Goal: Information Seeking & Learning: Learn about a topic

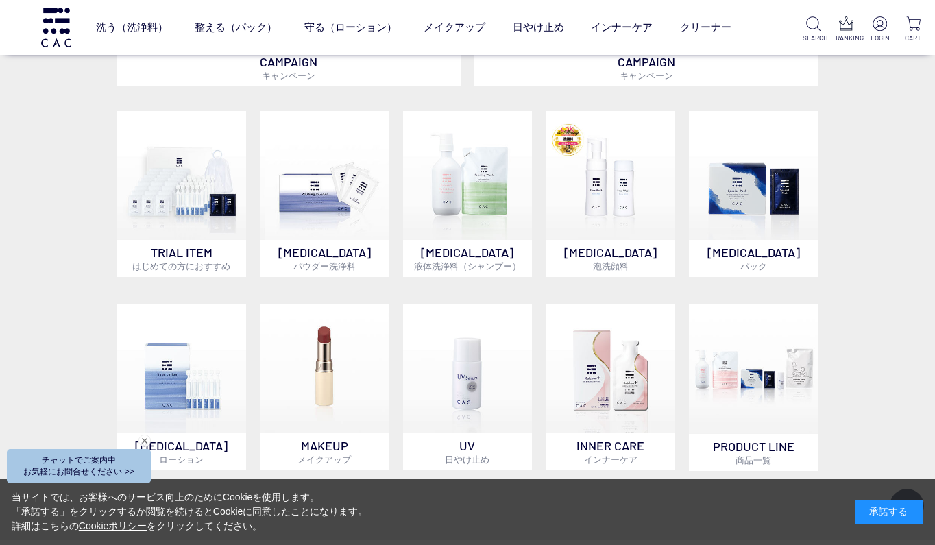
scroll to position [855, 0]
click at [614, 204] on img at bounding box center [610, 174] width 129 height 129
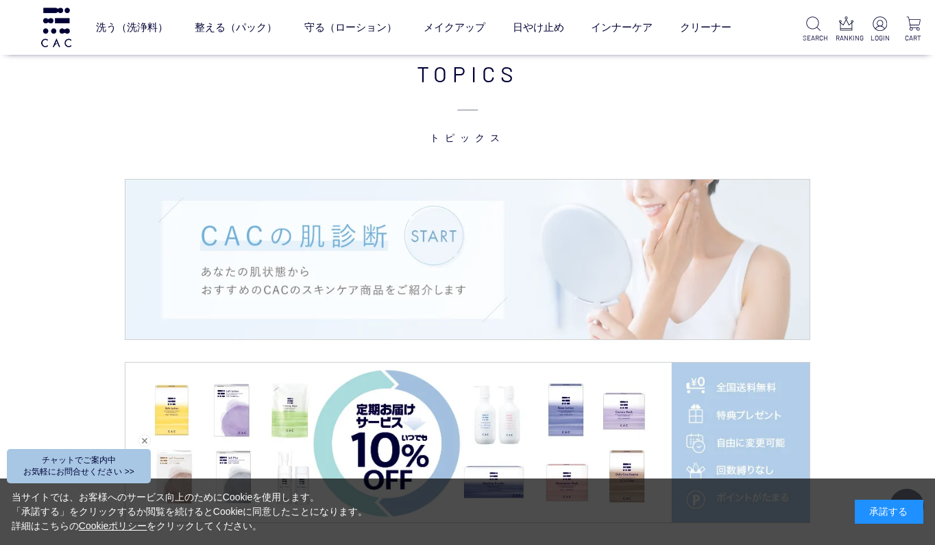
scroll to position [1926, 0]
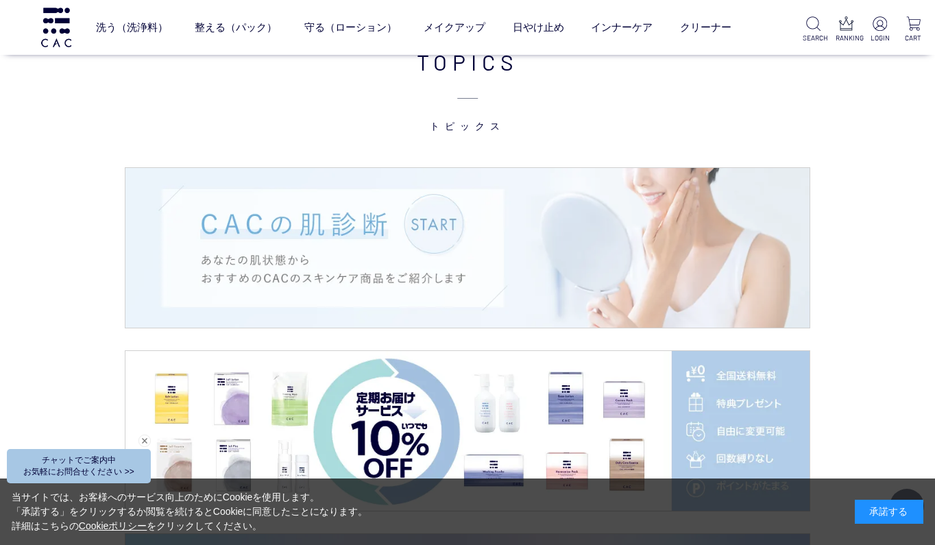
click at [443, 215] on img at bounding box center [467, 248] width 684 height 160
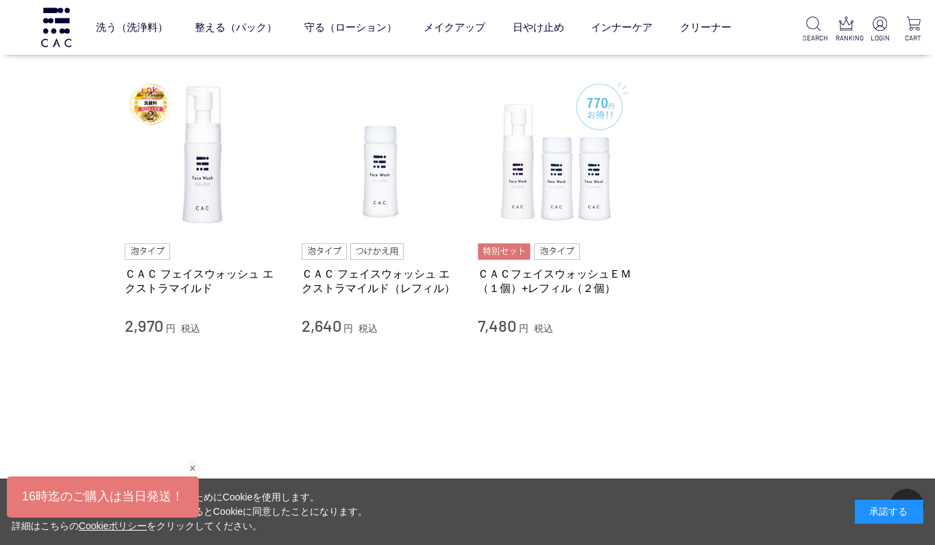
scroll to position [108, 0]
click at [187, 149] on img at bounding box center [203, 152] width 156 height 156
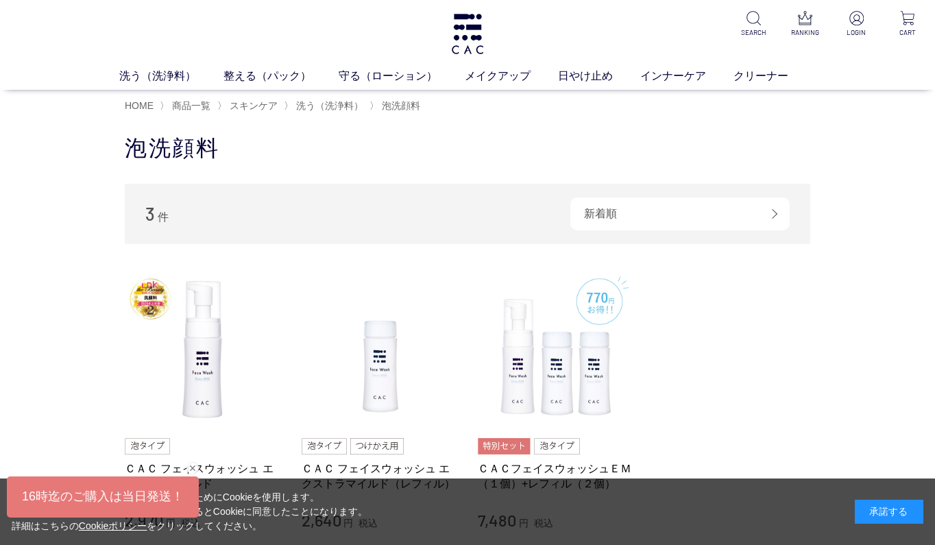
scroll to position [0, 0]
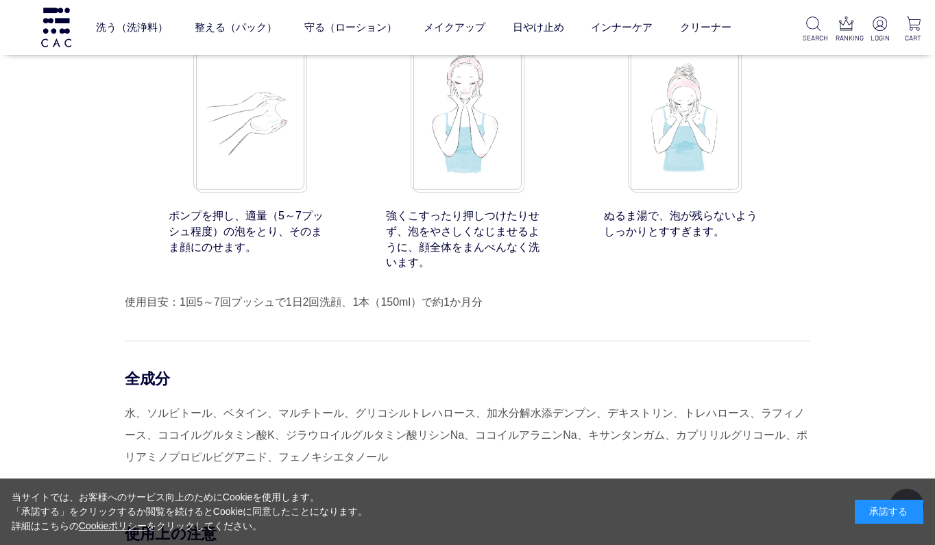
scroll to position [10615, 0]
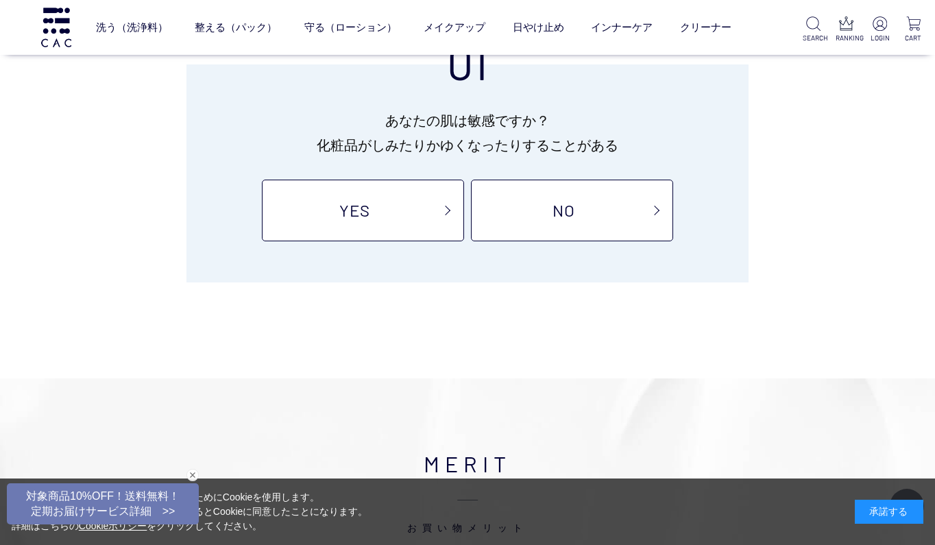
scroll to position [172, 0]
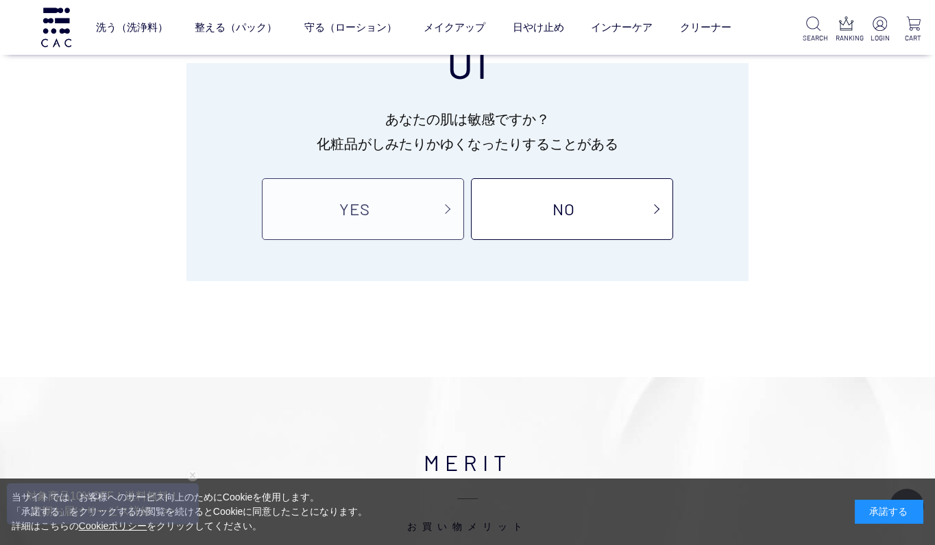
click at [443, 215] on link "YES" at bounding box center [363, 209] width 202 height 62
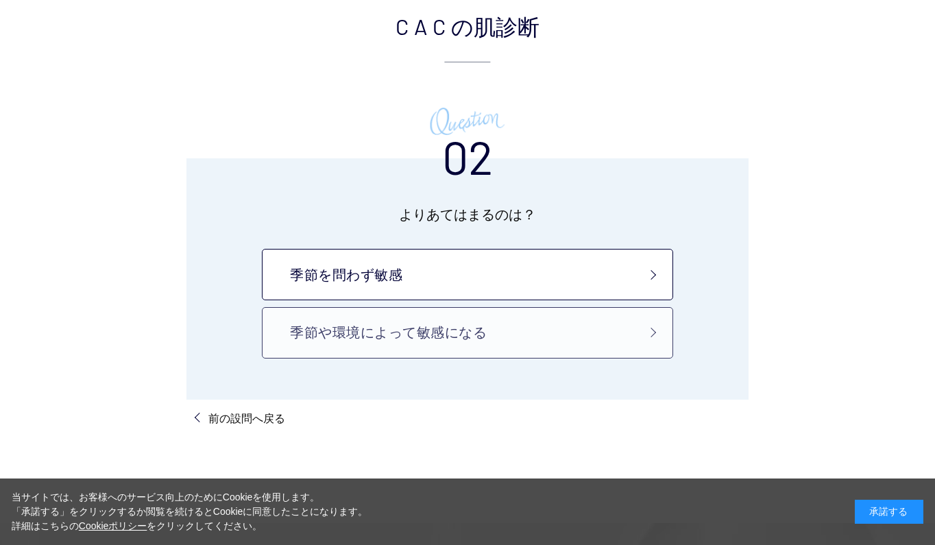
scroll to position [87, 0]
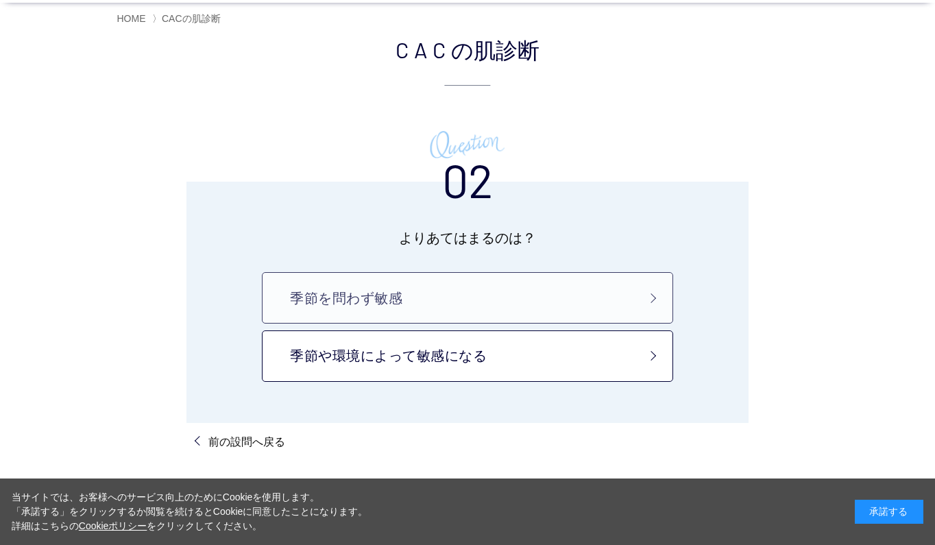
click at [447, 295] on link "季節を問わず敏感" at bounding box center [467, 297] width 411 height 51
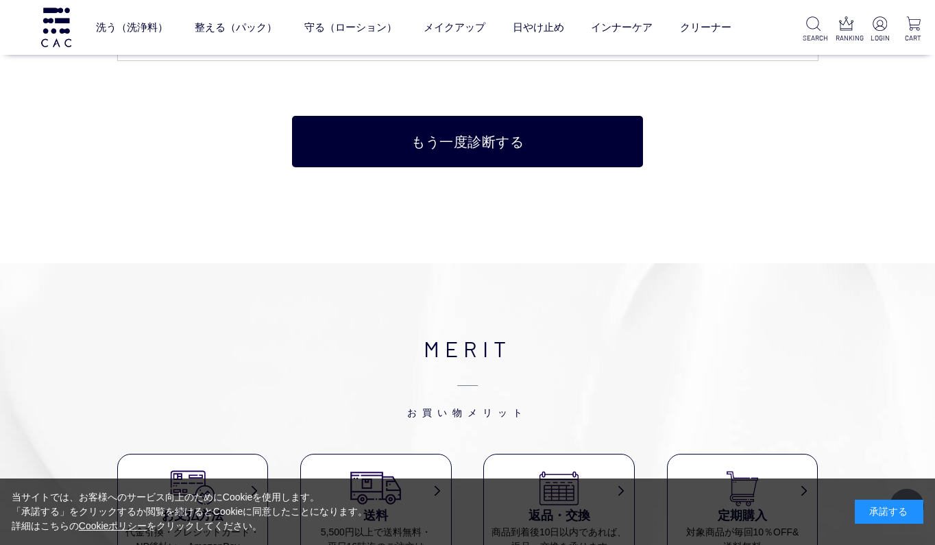
scroll to position [2765, 0]
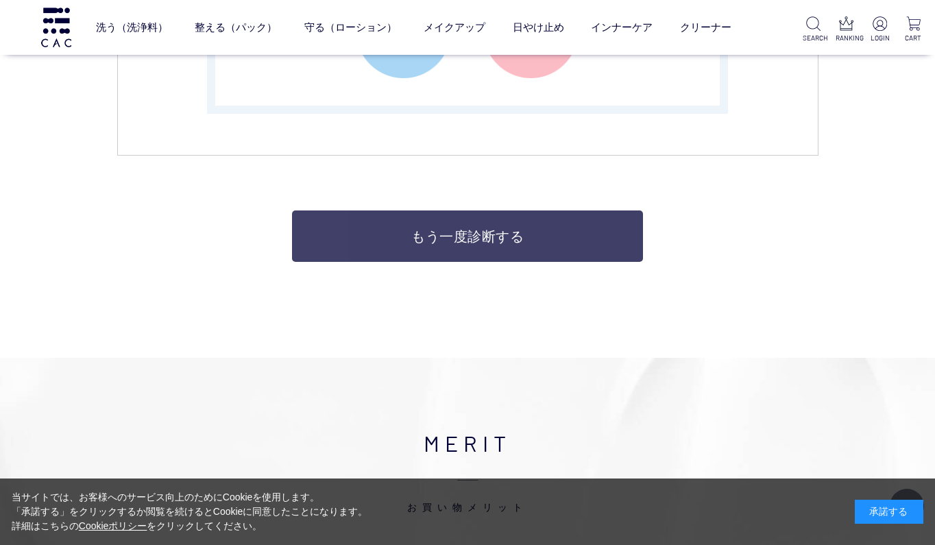
click at [457, 230] on link "もう一度診断する" at bounding box center [467, 235] width 351 height 51
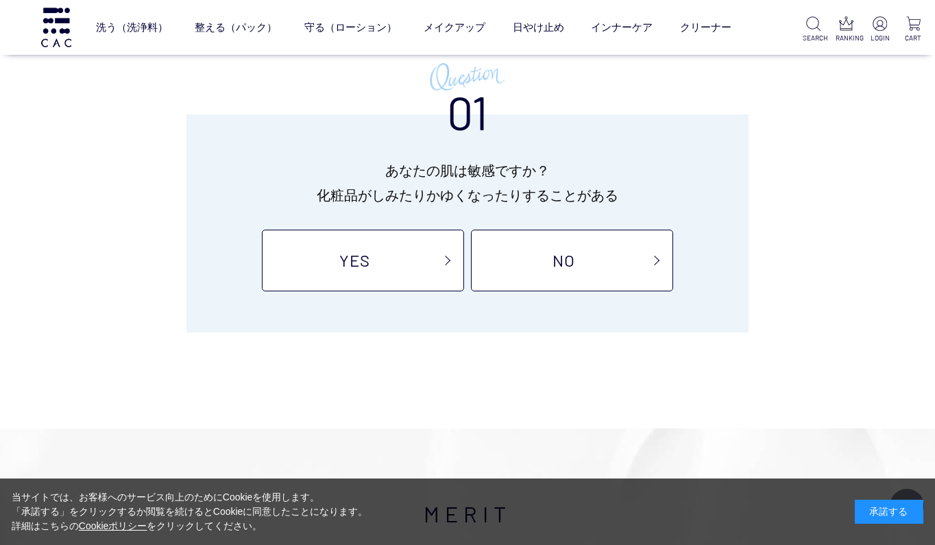
scroll to position [119, 0]
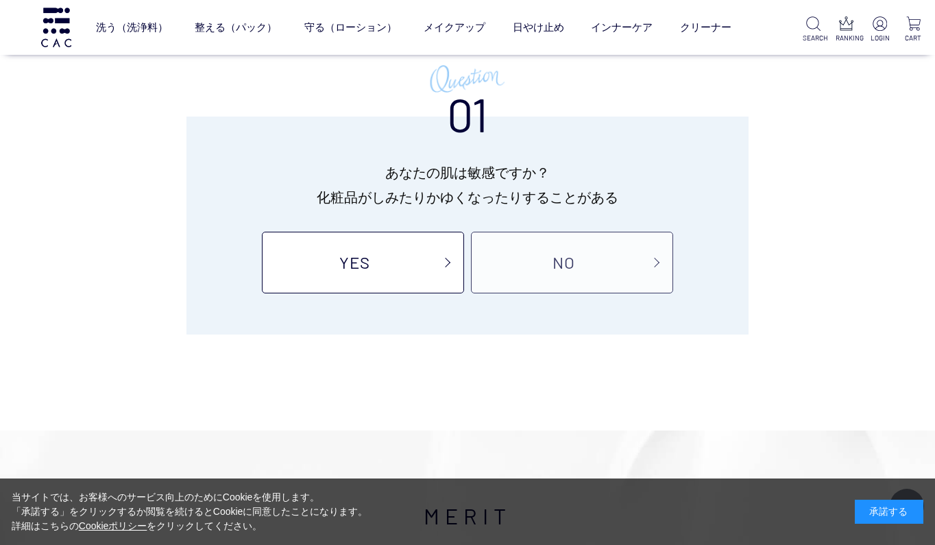
click at [496, 264] on link "NO" at bounding box center [572, 263] width 202 height 62
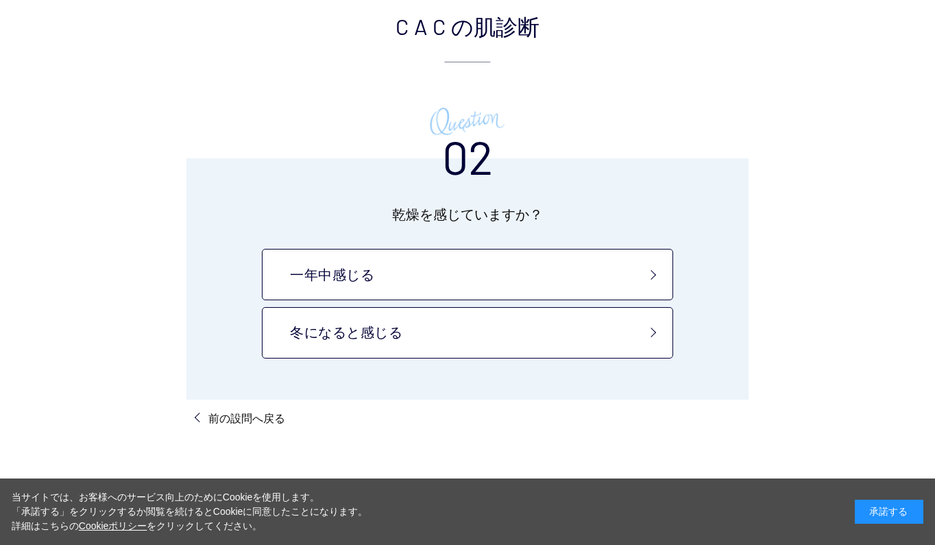
scroll to position [116, 0]
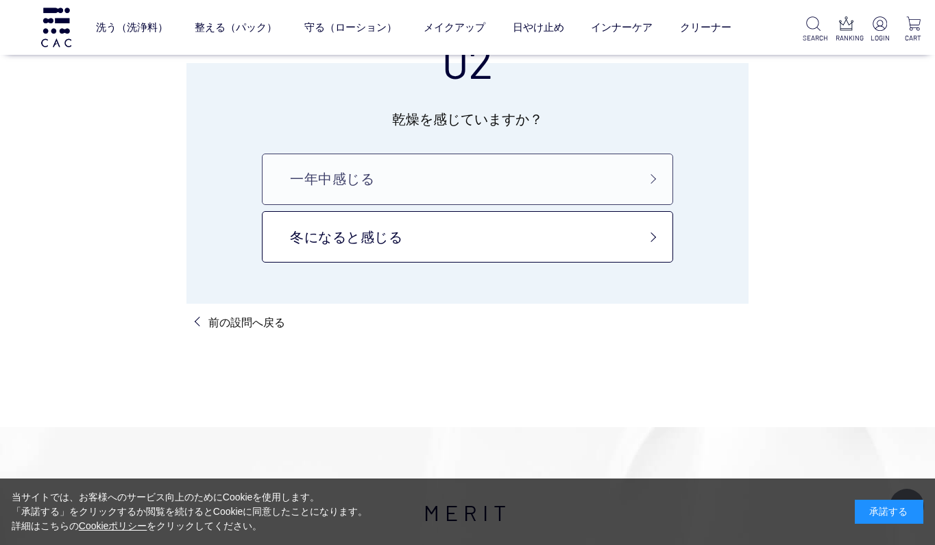
click at [504, 184] on link "一年中感じる" at bounding box center [467, 179] width 411 height 51
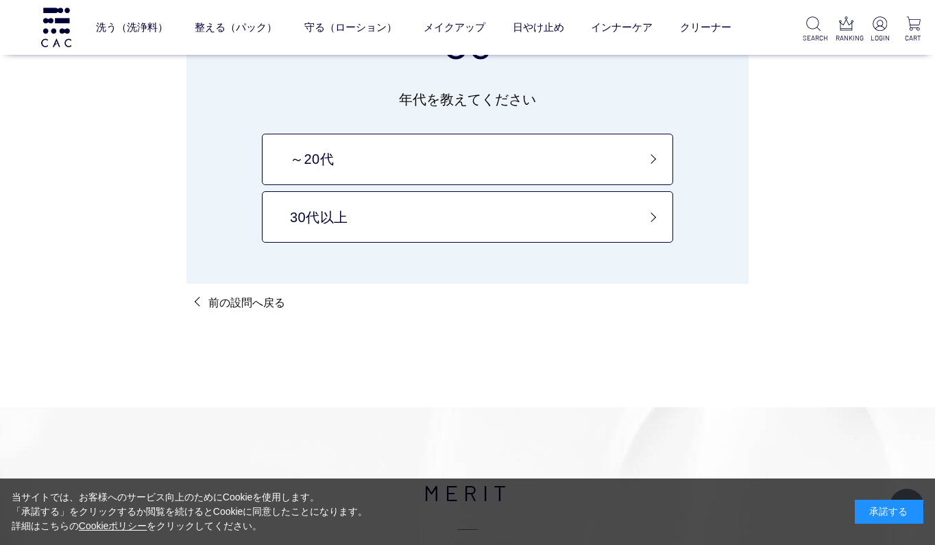
scroll to position [132, 0]
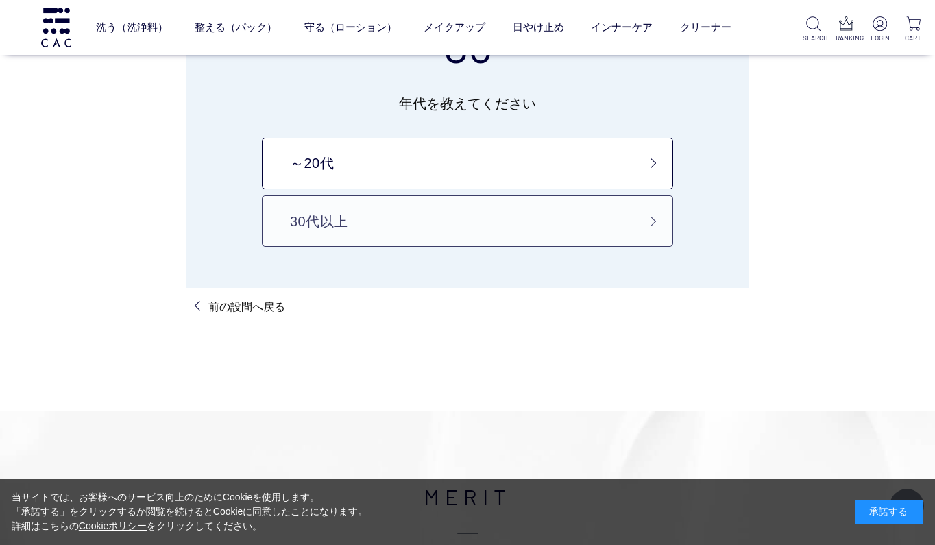
click at [498, 221] on link "30代以上" at bounding box center [467, 220] width 411 height 51
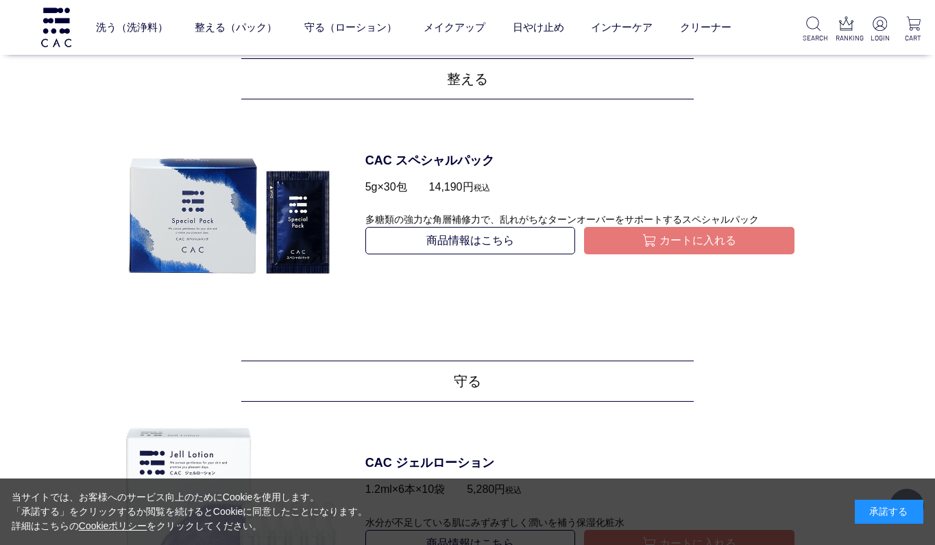
scroll to position [697, 0]
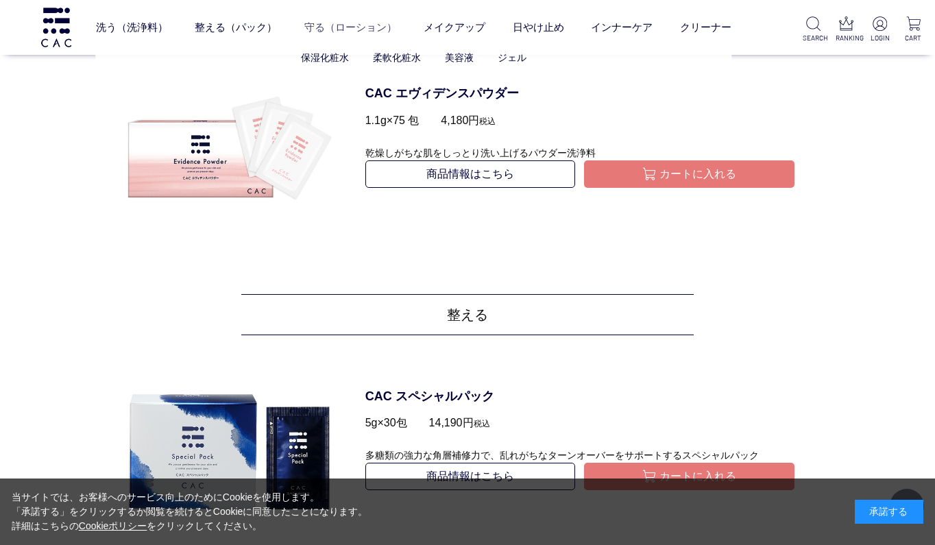
click at [365, 25] on link "守る（ローション）" at bounding box center [350, 27] width 93 height 37
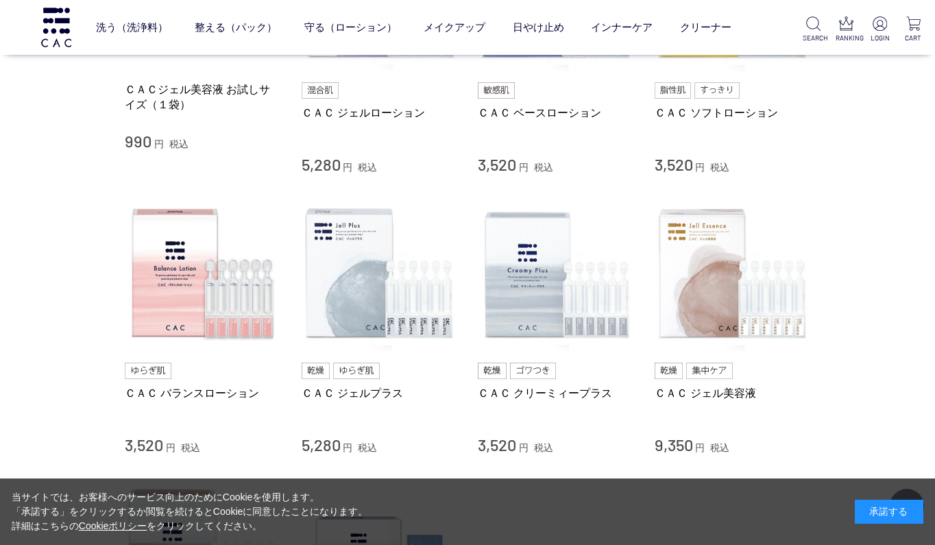
scroll to position [427, 0]
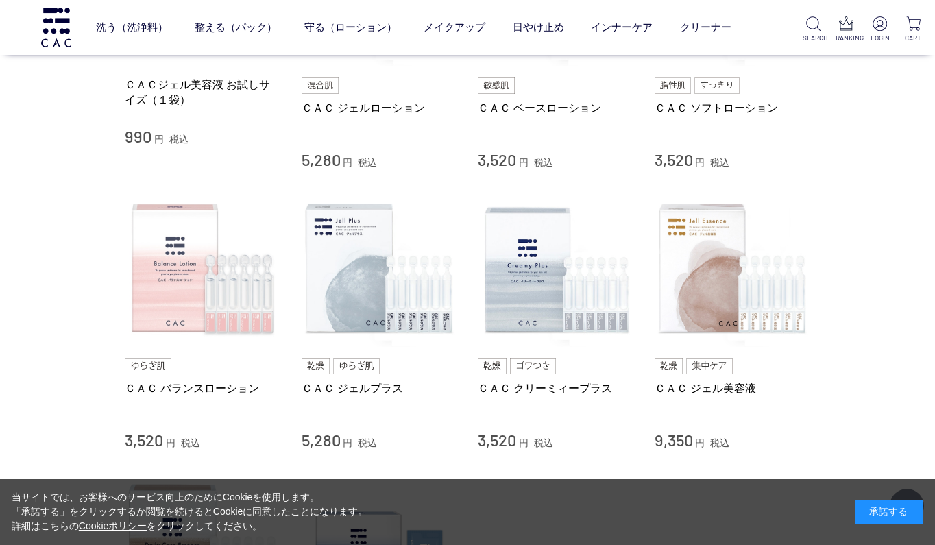
click at [183, 328] on img at bounding box center [203, 269] width 156 height 156
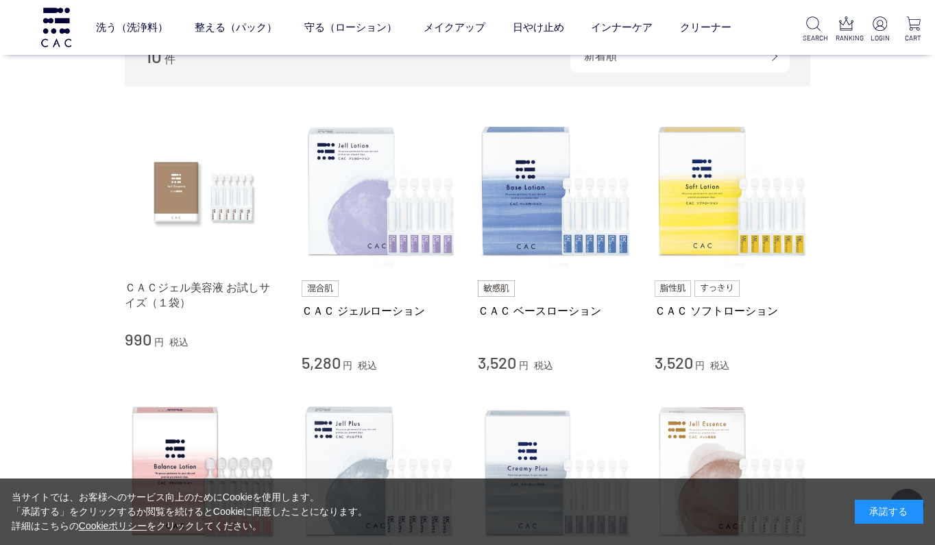
scroll to position [218, 0]
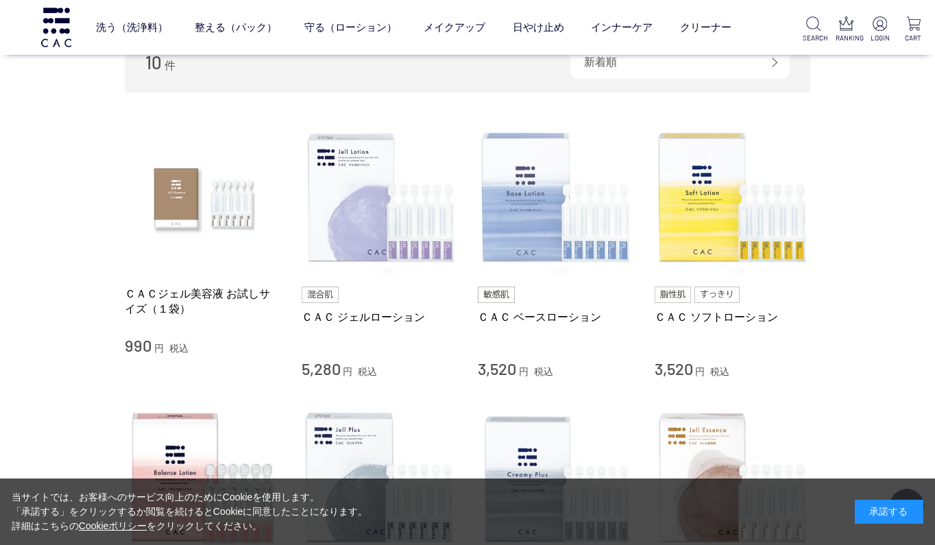
click at [511, 232] on img at bounding box center [556, 198] width 156 height 156
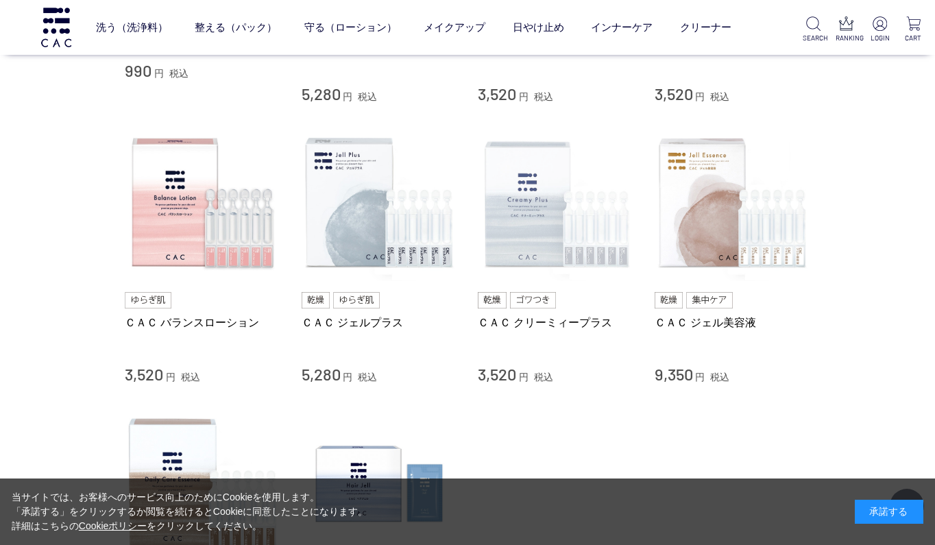
scroll to position [495, 0]
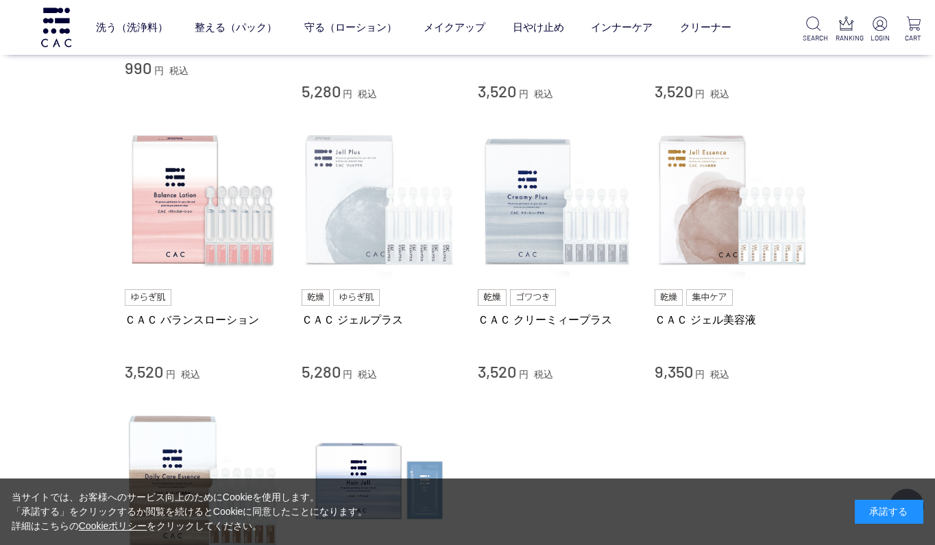
click at [355, 180] on img at bounding box center [380, 201] width 156 height 156
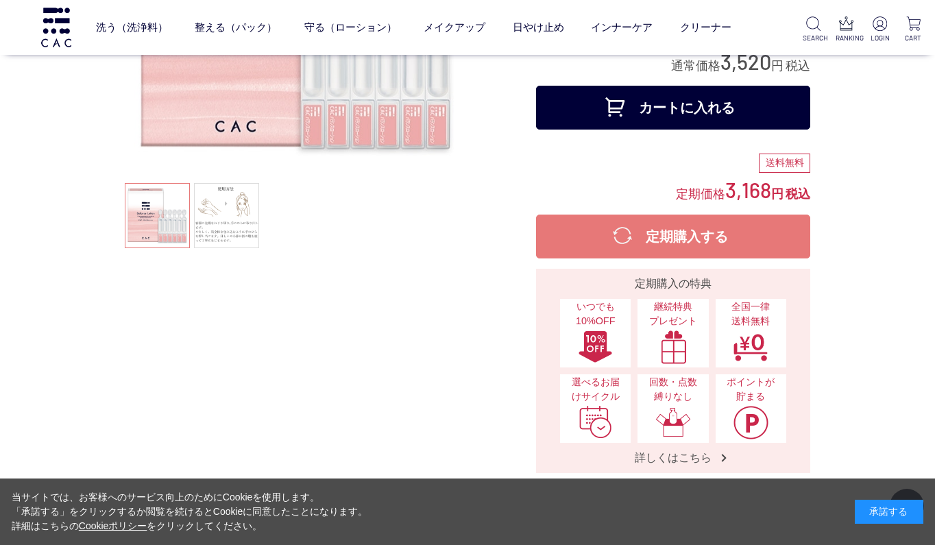
scroll to position [216, 0]
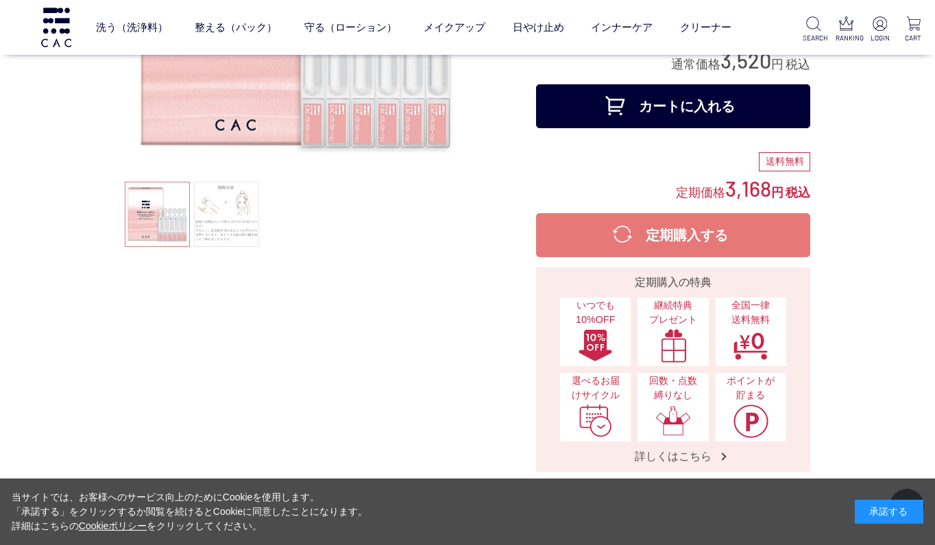
click at [229, 189] on link at bounding box center [226, 214] width 65 height 65
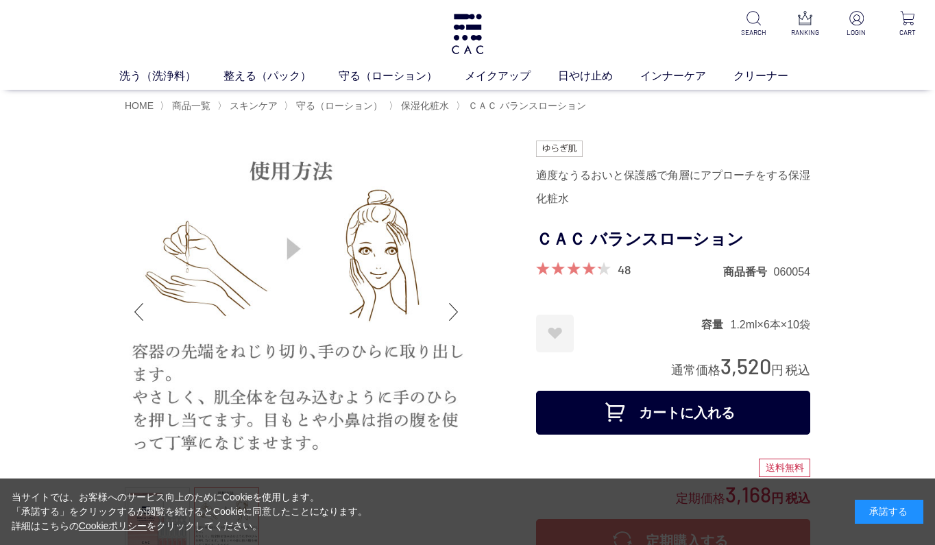
scroll to position [0, 0]
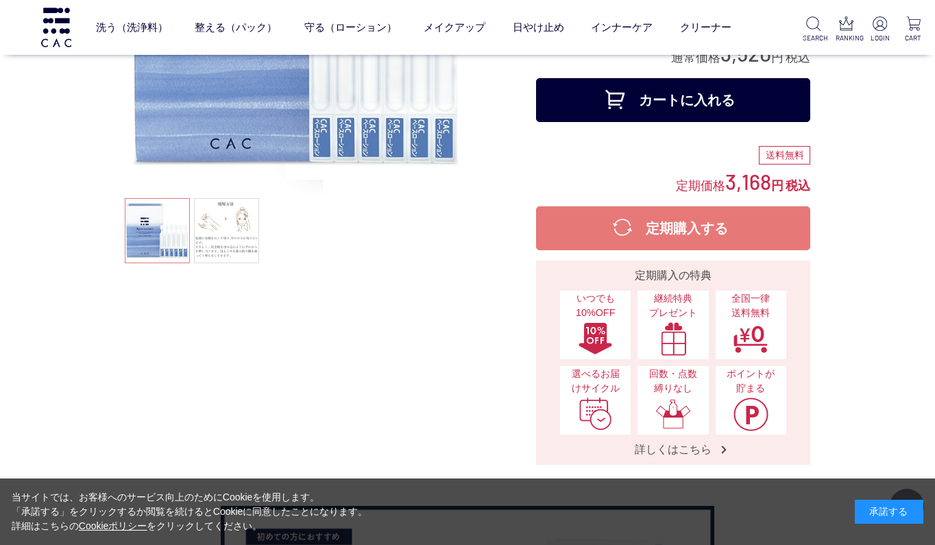
scroll to position [398, 0]
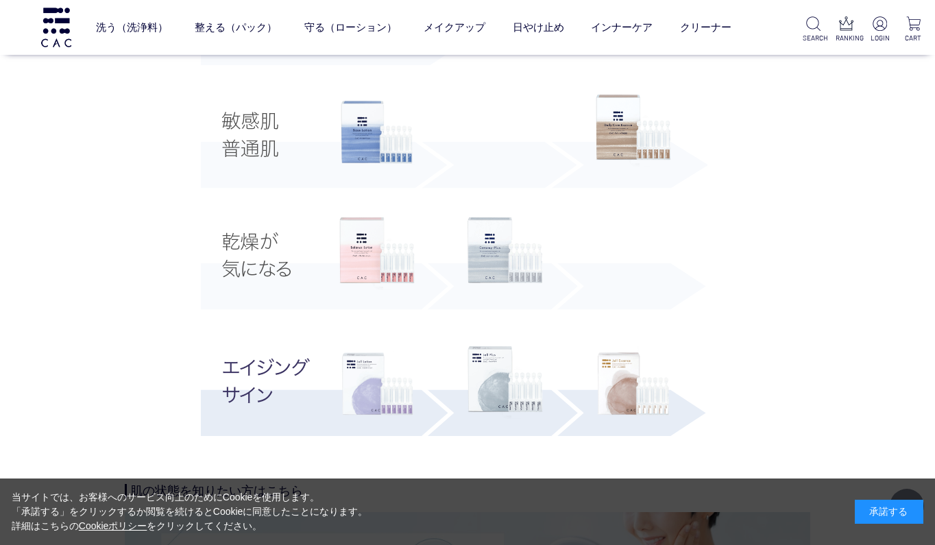
scroll to position [2645, 0]
click at [513, 256] on img at bounding box center [504, 253] width 75 height 73
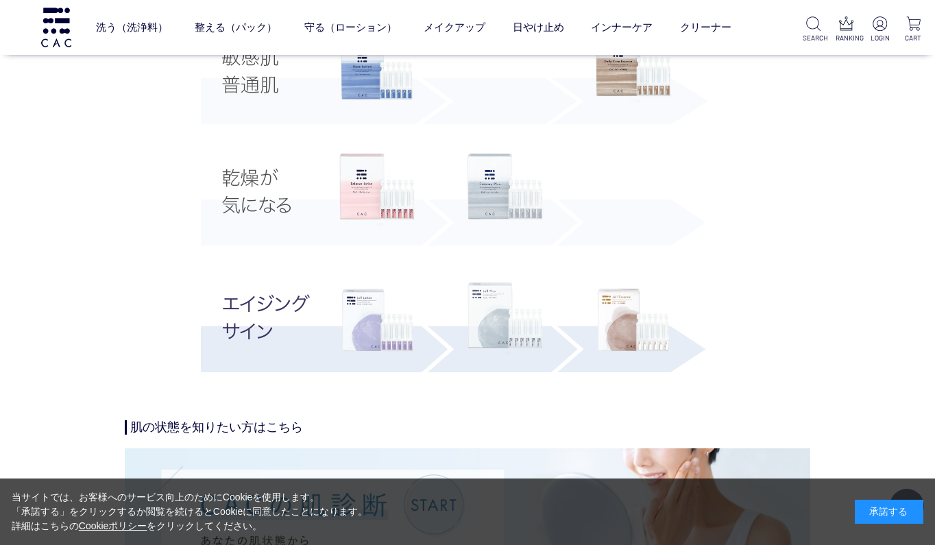
scroll to position [2710, 0]
click at [365, 334] on img at bounding box center [376, 318] width 75 height 75
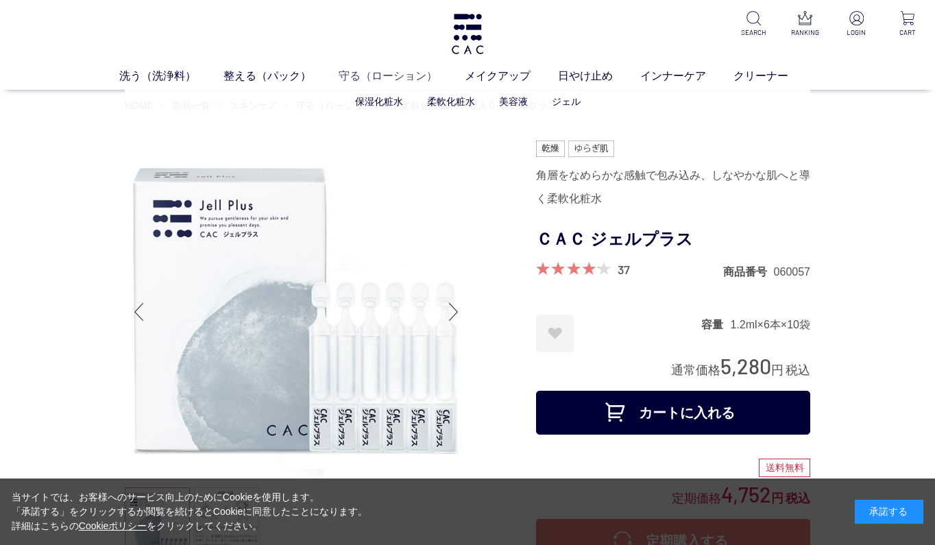
scroll to position [1, 0]
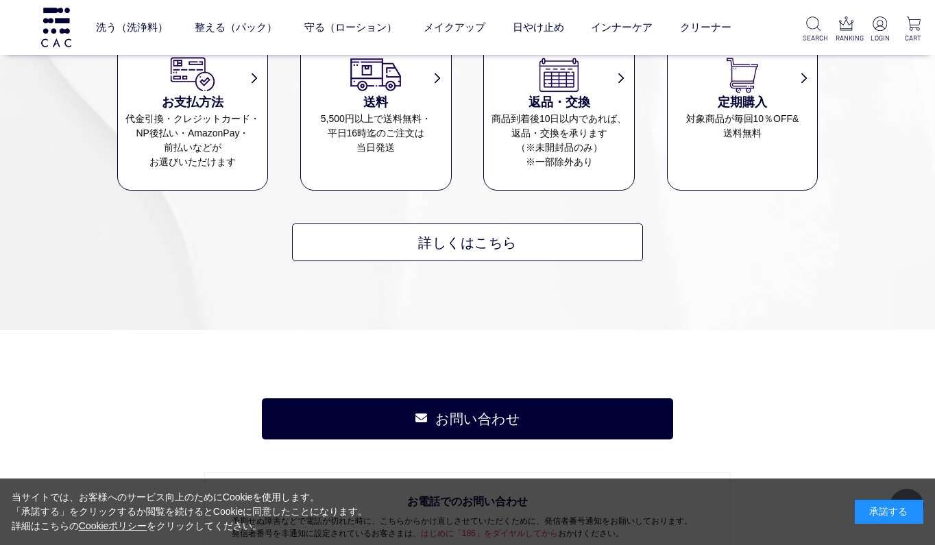
scroll to position [1503, 0]
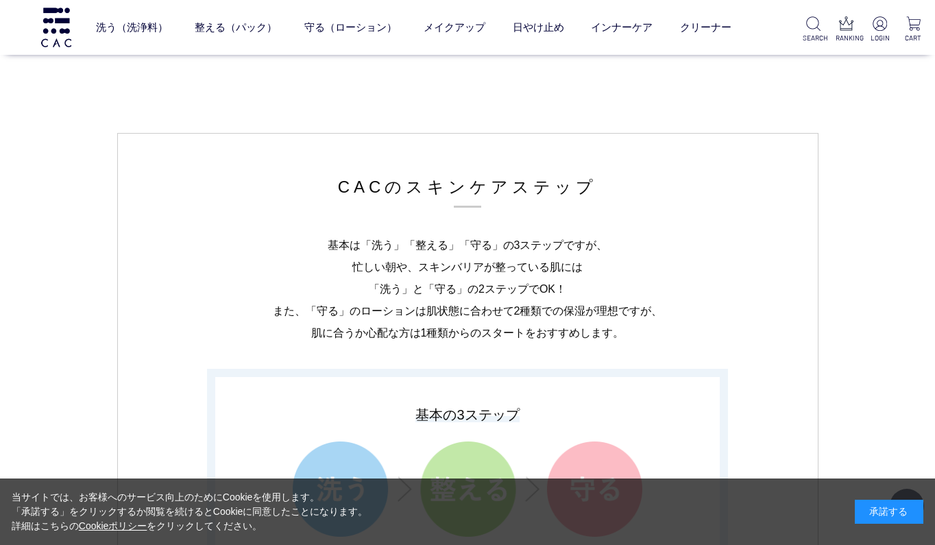
scroll to position [2532, 0]
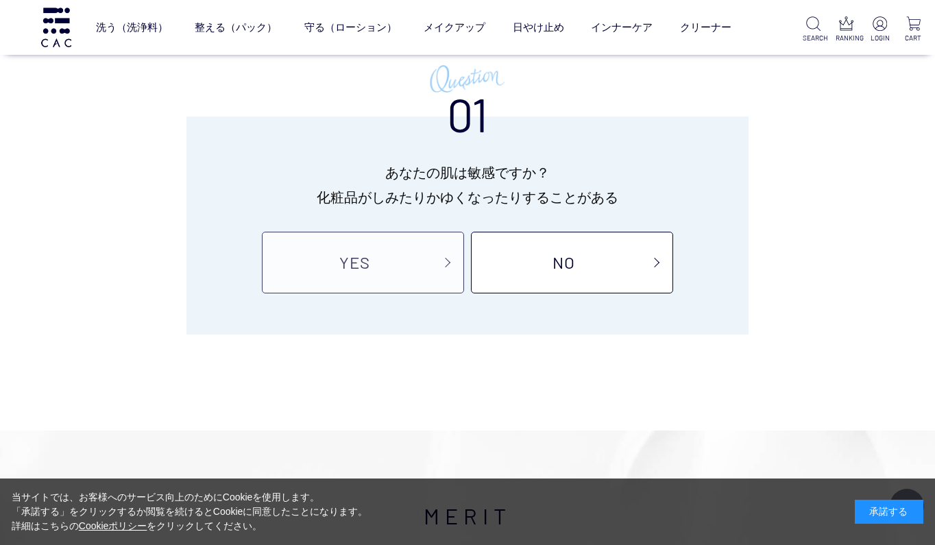
click at [310, 265] on link "YES" at bounding box center [363, 263] width 202 height 62
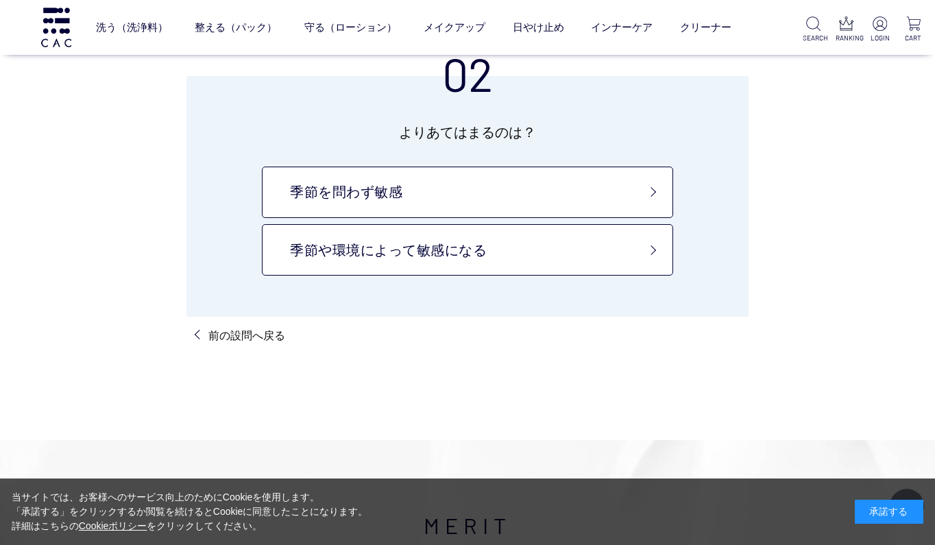
scroll to position [104, 0]
click at [310, 265] on link "季節や環境によって敏感になる" at bounding box center [467, 248] width 411 height 51
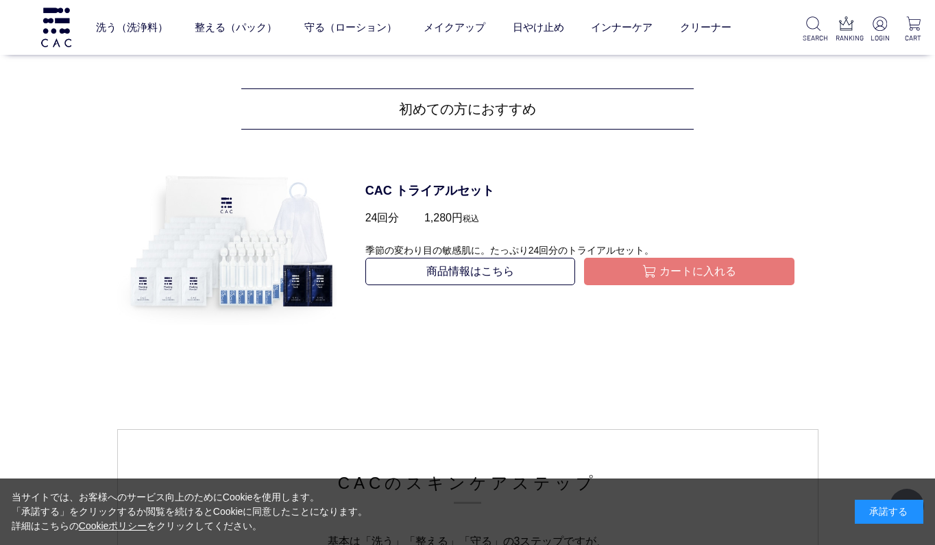
scroll to position [2147, 0]
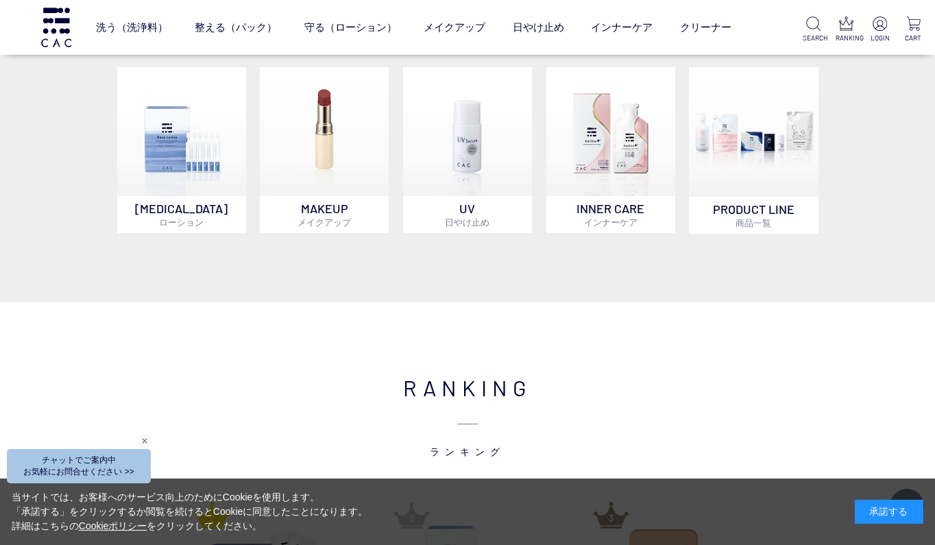
scroll to position [1124, 0]
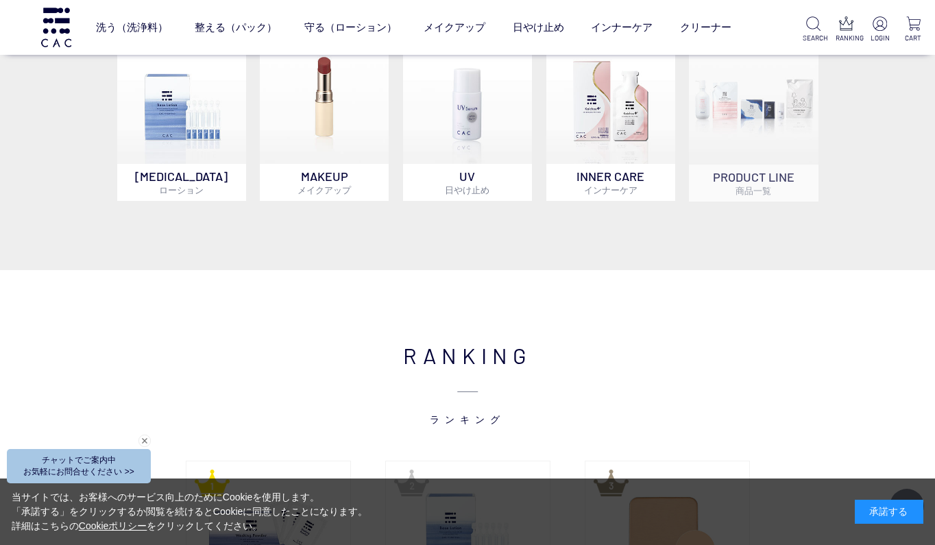
click at [765, 160] on img at bounding box center [753, 99] width 129 height 129
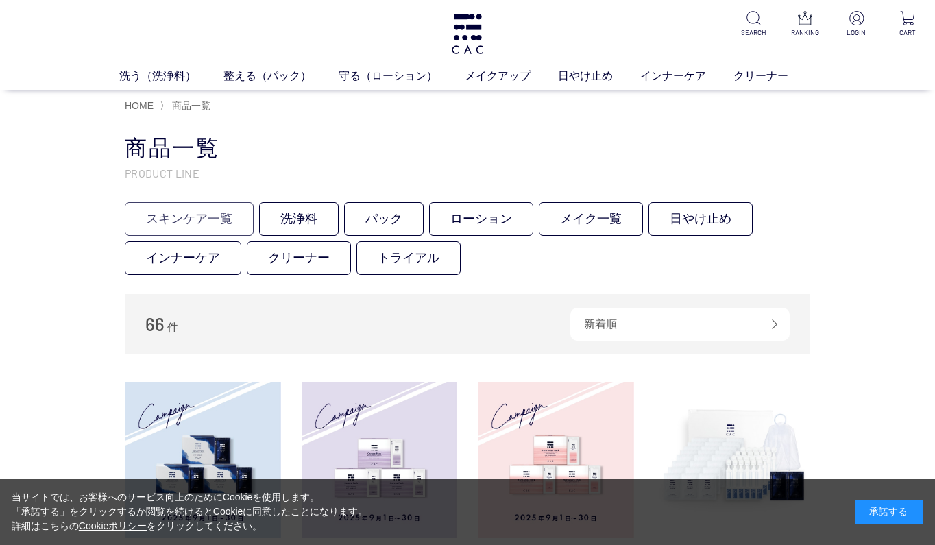
click at [220, 208] on link "スキンケア一覧" at bounding box center [189, 219] width 129 height 34
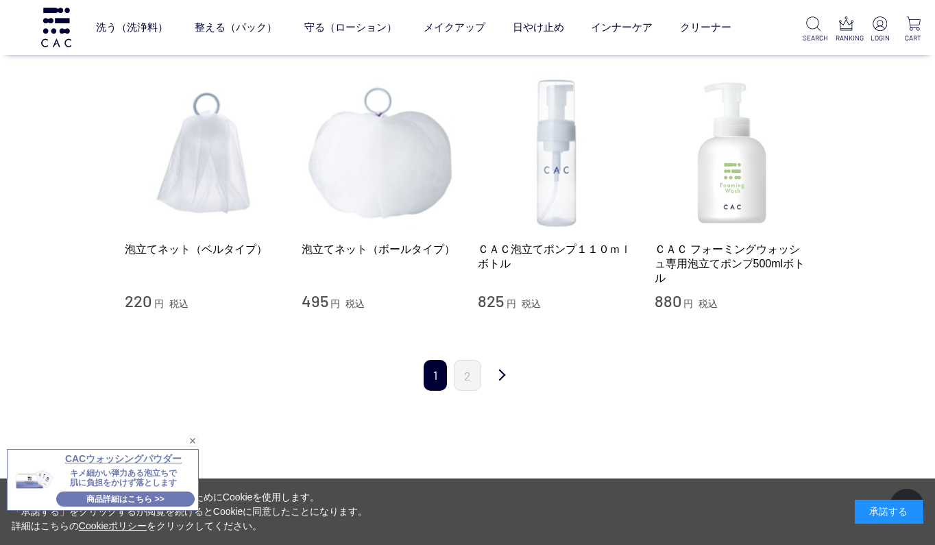
scroll to position [1341, 0]
click at [471, 375] on link "2" at bounding box center [467, 374] width 27 height 31
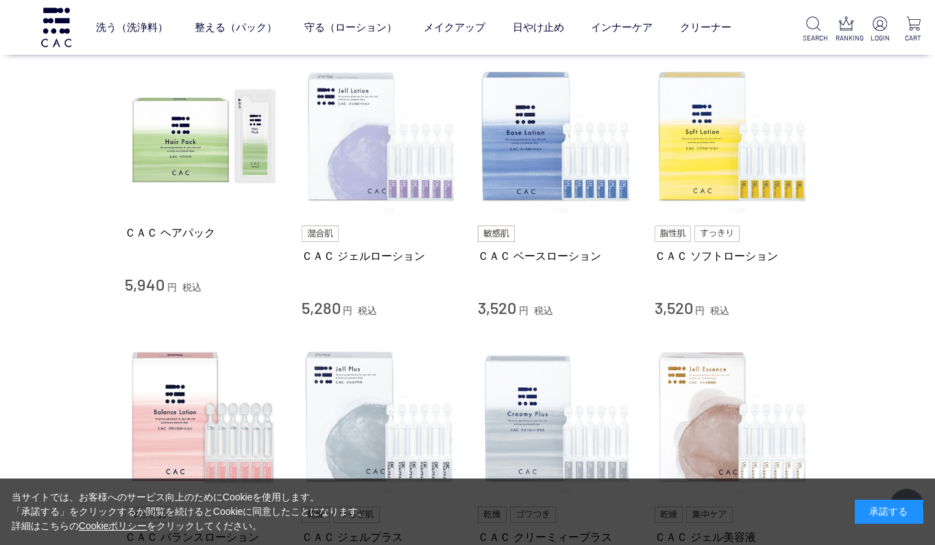
scroll to position [539, 0]
